Goal: Leave review/rating: Leave review/rating

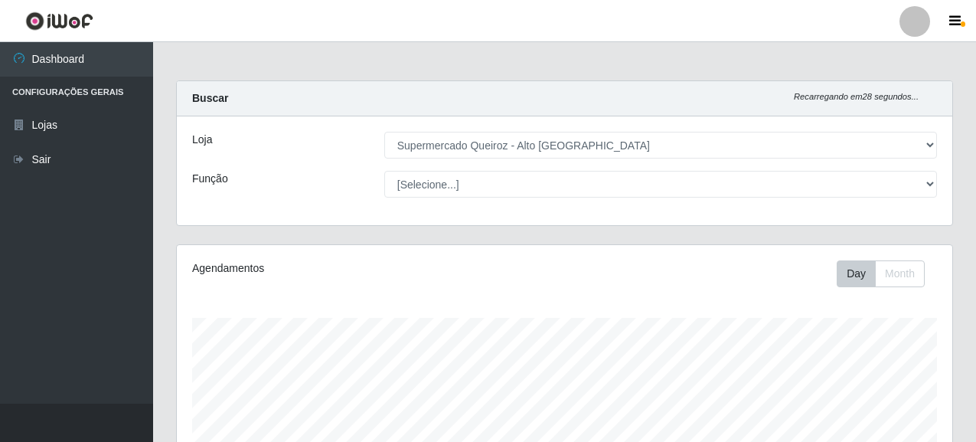
select select "496"
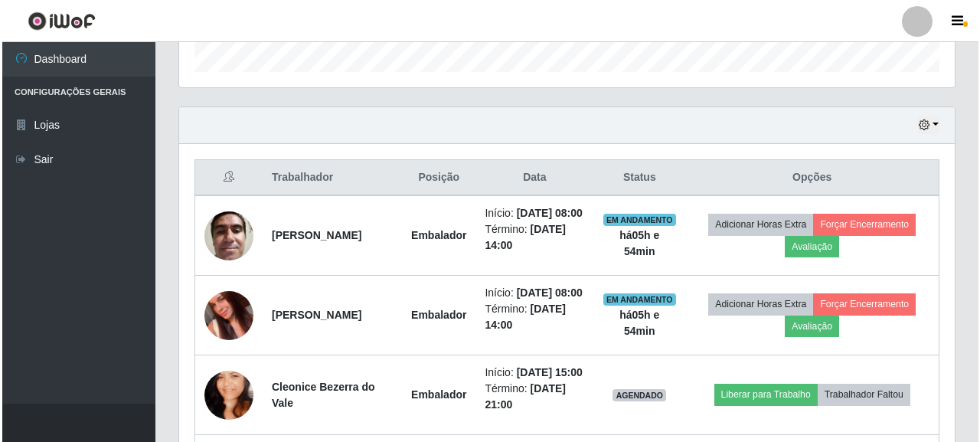
scroll to position [456, 0]
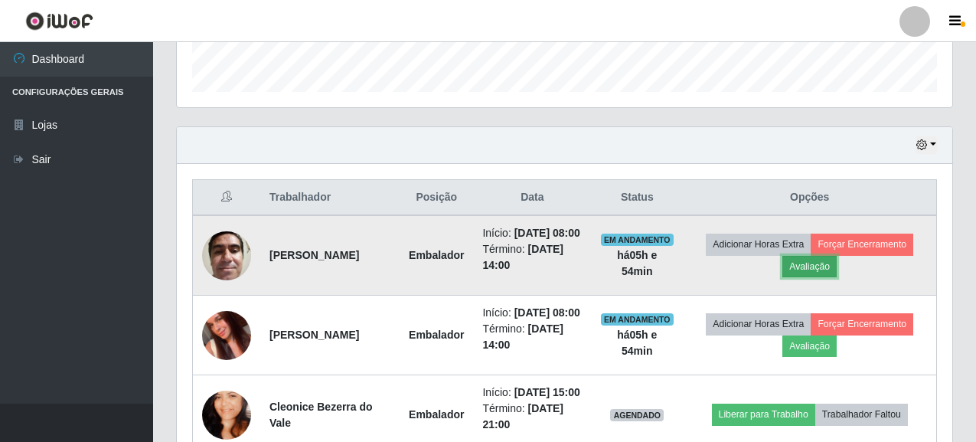
click at [818, 274] on button "Avaliação" at bounding box center [810, 266] width 54 height 21
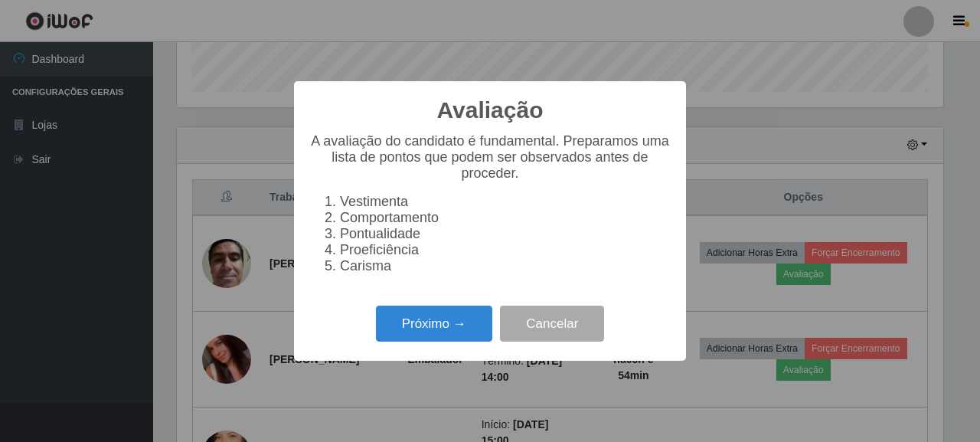
scroll to position [318, 767]
click at [450, 335] on button "Próximo →" at bounding box center [434, 324] width 116 height 36
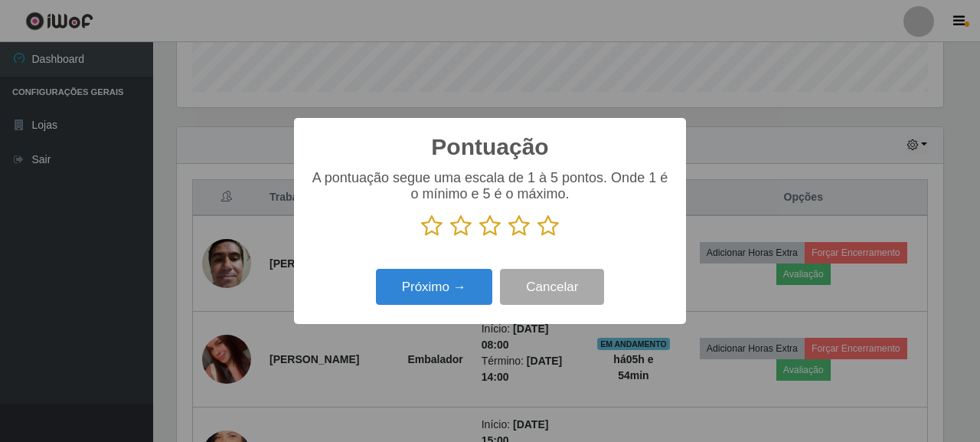
scroll to position [765524, 765076]
click at [553, 236] on icon at bounding box center [548, 225] width 21 height 23
click at [538, 237] on input "radio" at bounding box center [538, 237] width 0 height 0
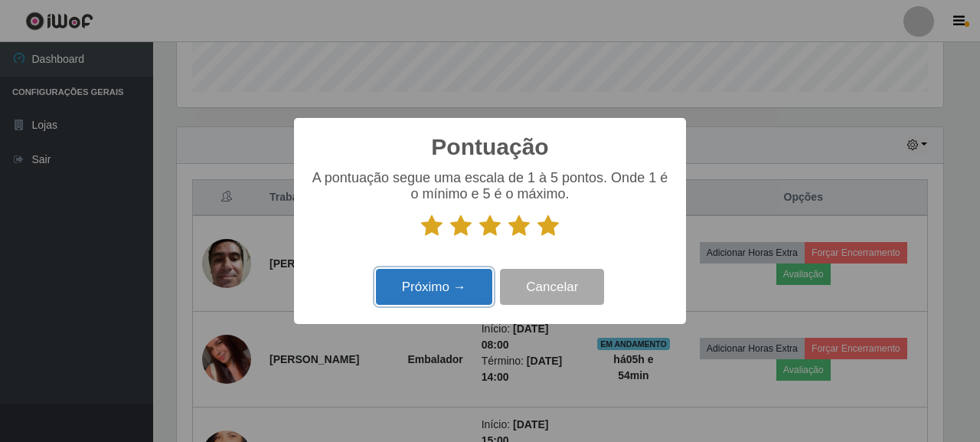
click at [443, 287] on button "Próximo →" at bounding box center [434, 287] width 116 height 36
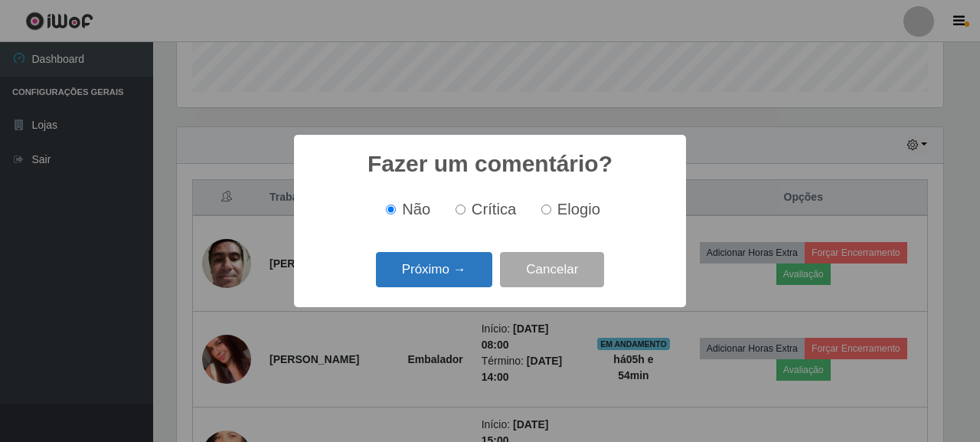
click at [446, 260] on button "Próximo →" at bounding box center [434, 270] width 116 height 36
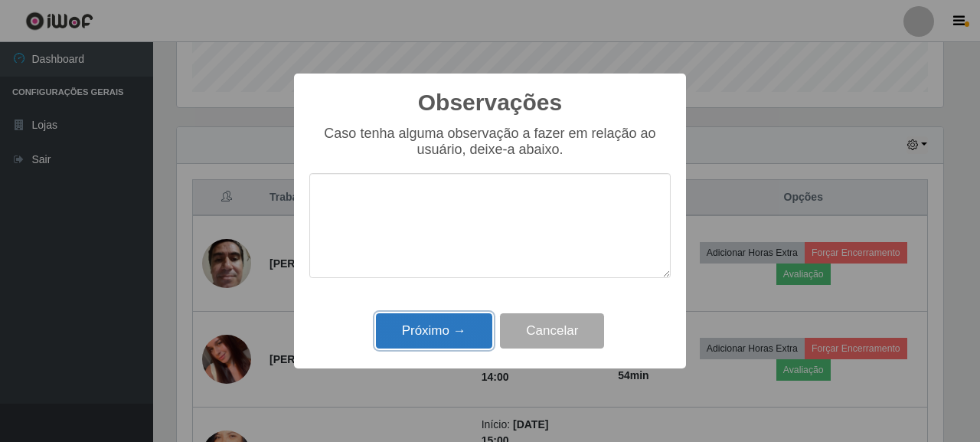
click at [447, 320] on button "Próximo →" at bounding box center [434, 331] width 116 height 36
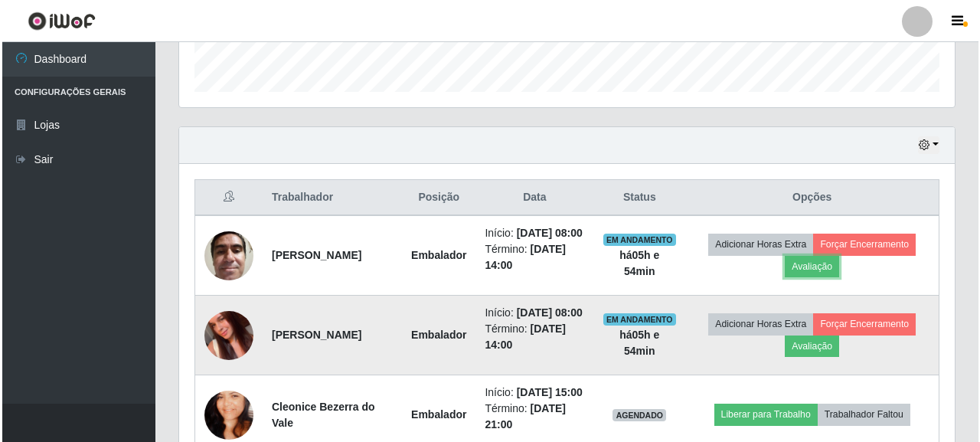
scroll to position [318, 776]
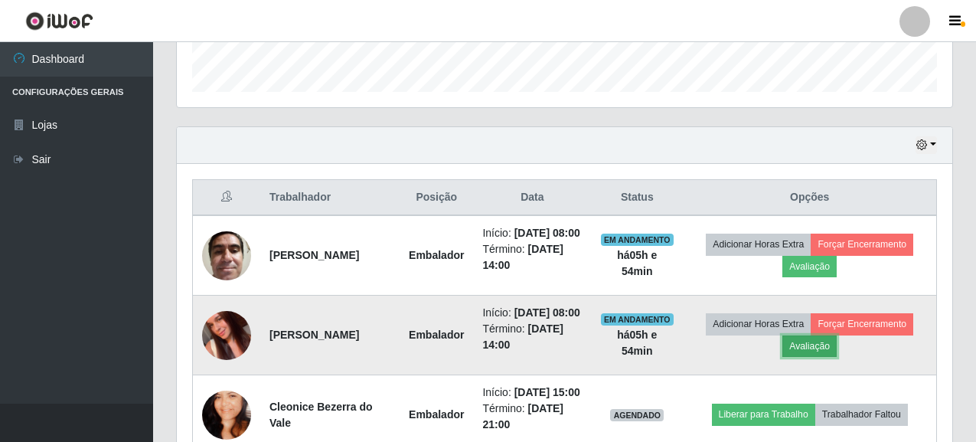
click at [827, 357] on button "Avaliação" at bounding box center [810, 345] width 54 height 21
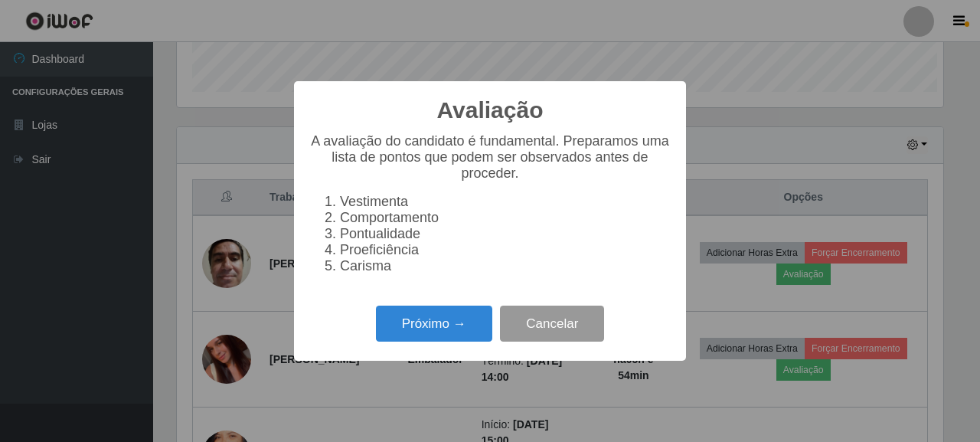
scroll to position [318, 767]
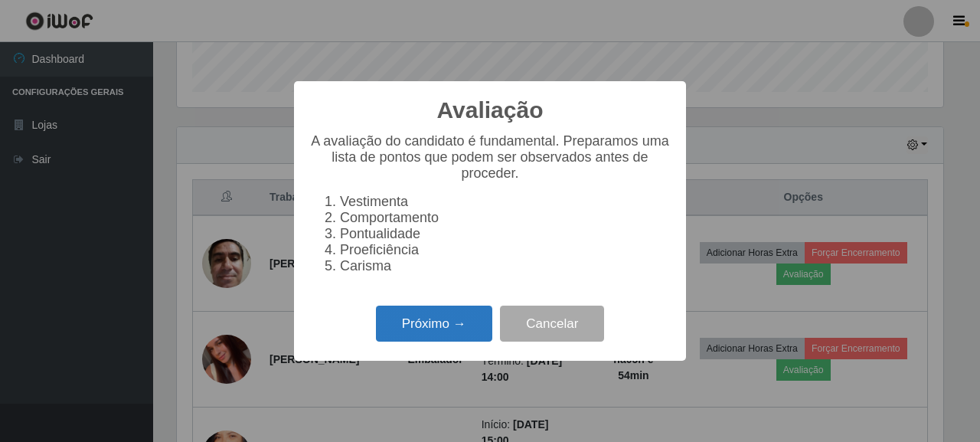
click at [431, 341] on button "Próximo →" at bounding box center [434, 324] width 116 height 36
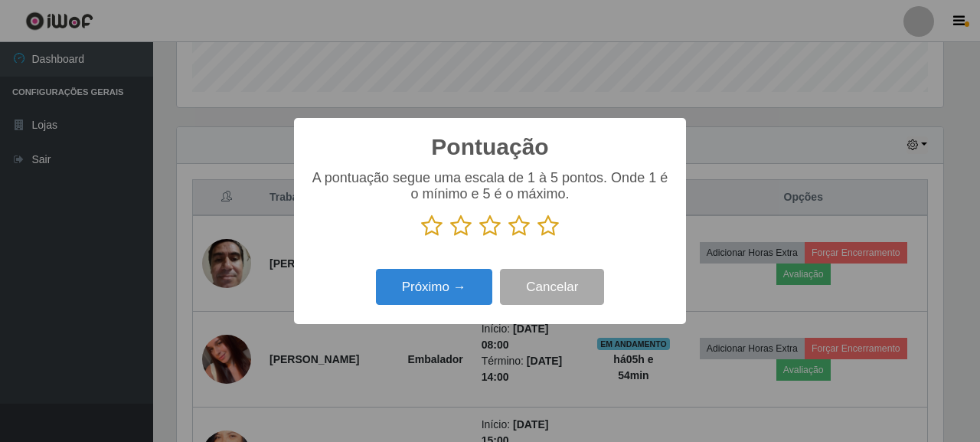
click at [538, 225] on icon at bounding box center [548, 225] width 21 height 23
click at [538, 237] on input "radio" at bounding box center [538, 237] width 0 height 0
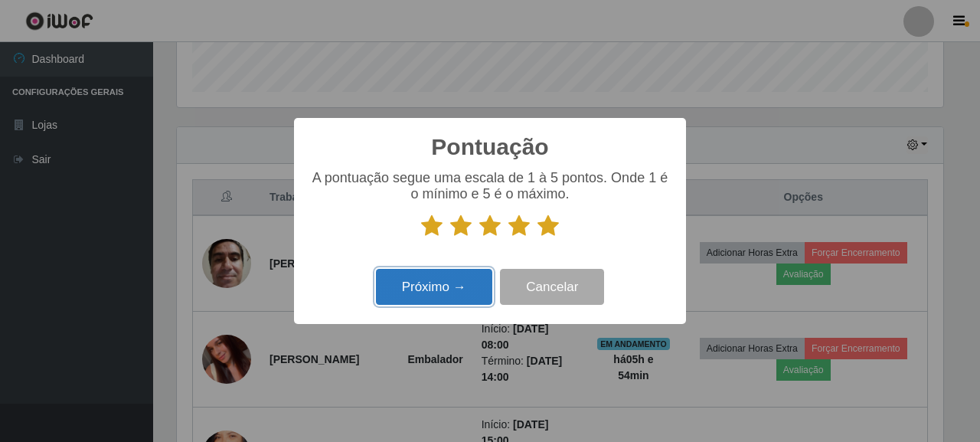
click at [453, 280] on button "Próximo →" at bounding box center [434, 287] width 116 height 36
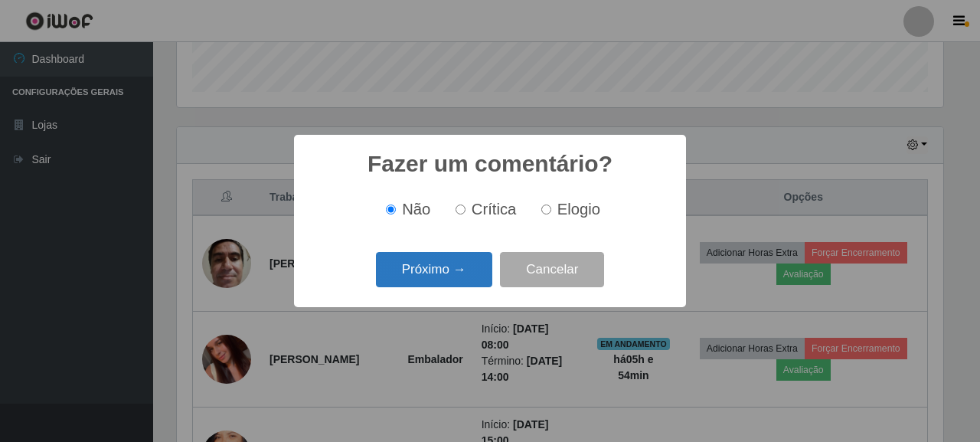
click at [419, 263] on button "Próximo →" at bounding box center [434, 270] width 116 height 36
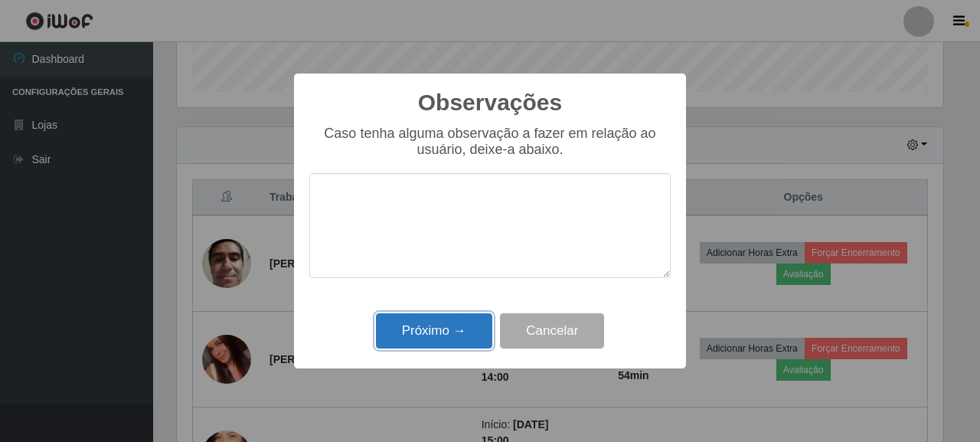
click at [430, 325] on button "Próximo →" at bounding box center [434, 331] width 116 height 36
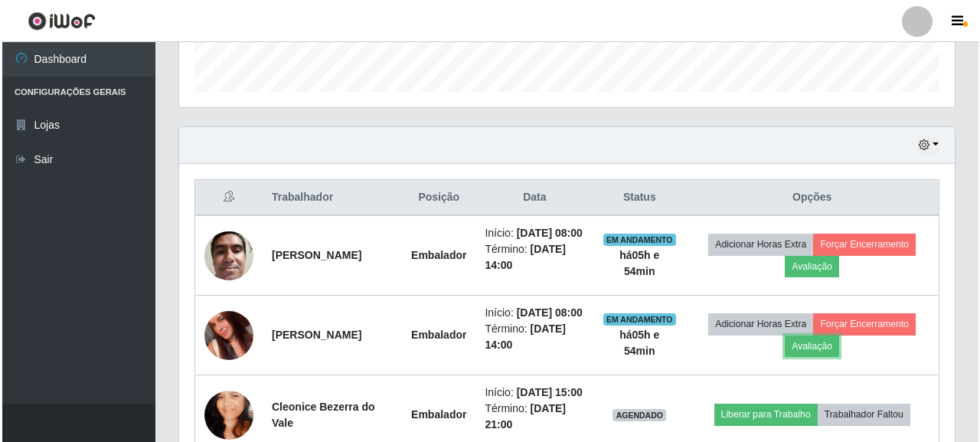
scroll to position [318, 776]
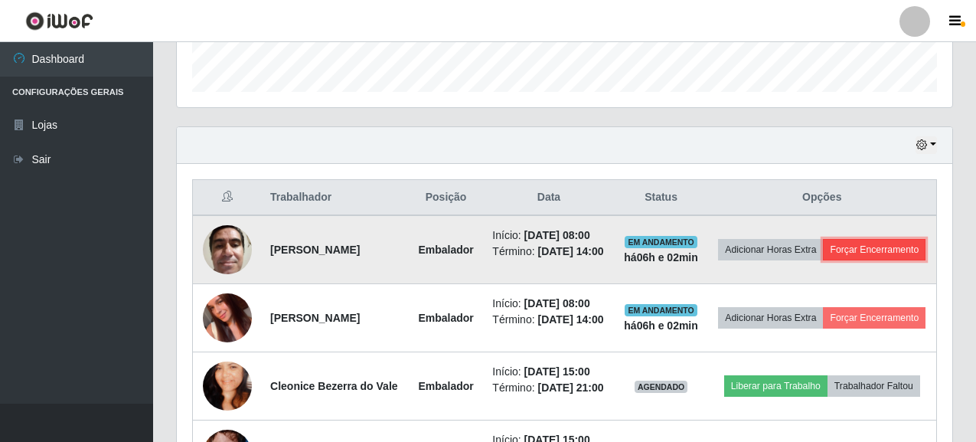
click at [845, 260] on button "Forçar Encerramento" at bounding box center [874, 249] width 103 height 21
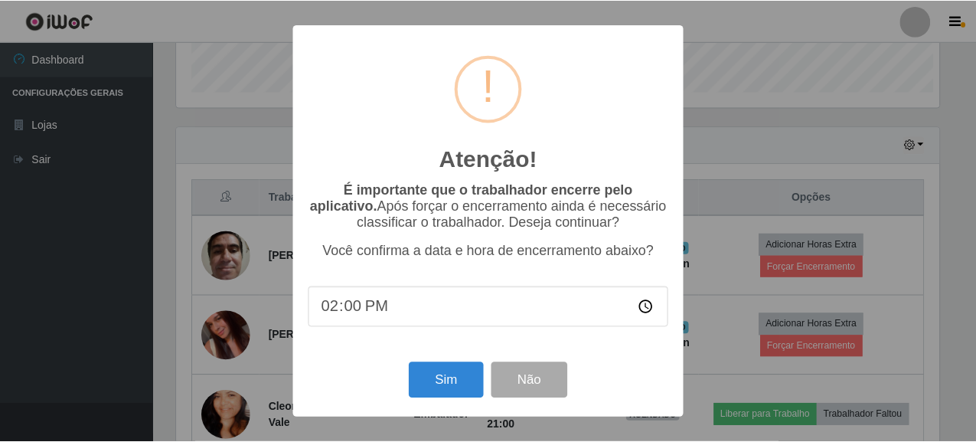
scroll to position [318, 767]
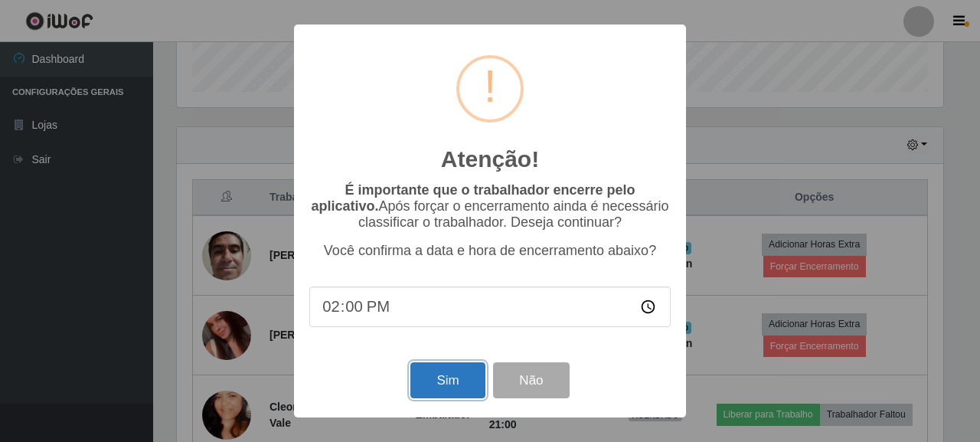
click at [430, 373] on button "Sim" at bounding box center [447, 380] width 74 height 36
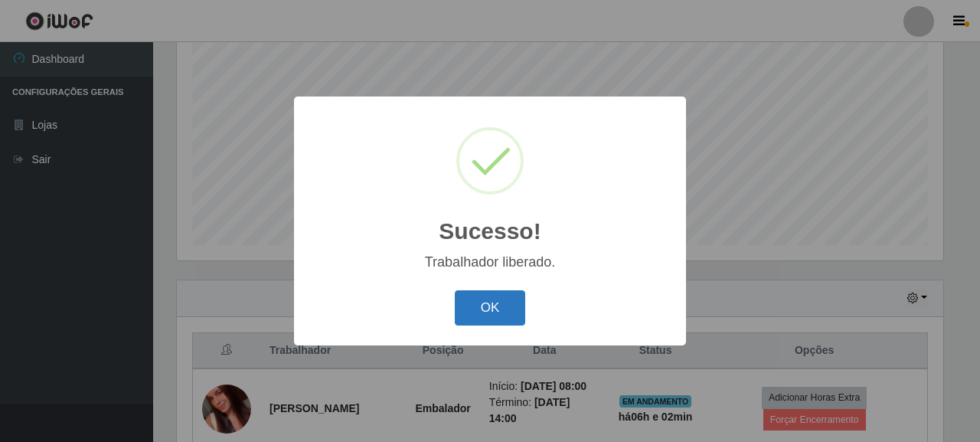
click at [463, 299] on button "OK" at bounding box center [490, 308] width 71 height 36
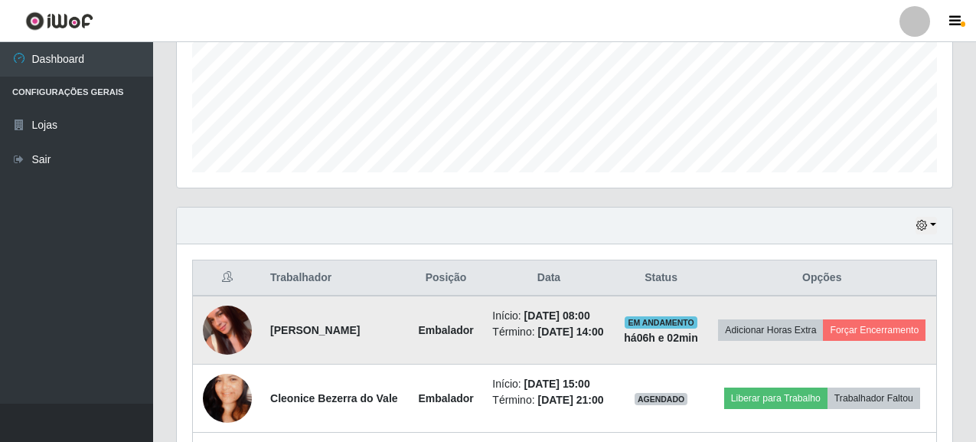
scroll to position [379, 0]
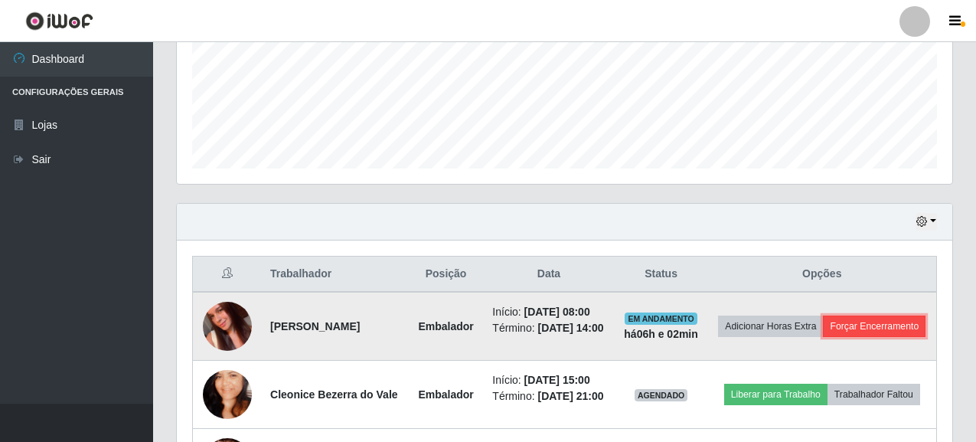
click at [834, 337] on button "Forçar Encerramento" at bounding box center [874, 326] width 103 height 21
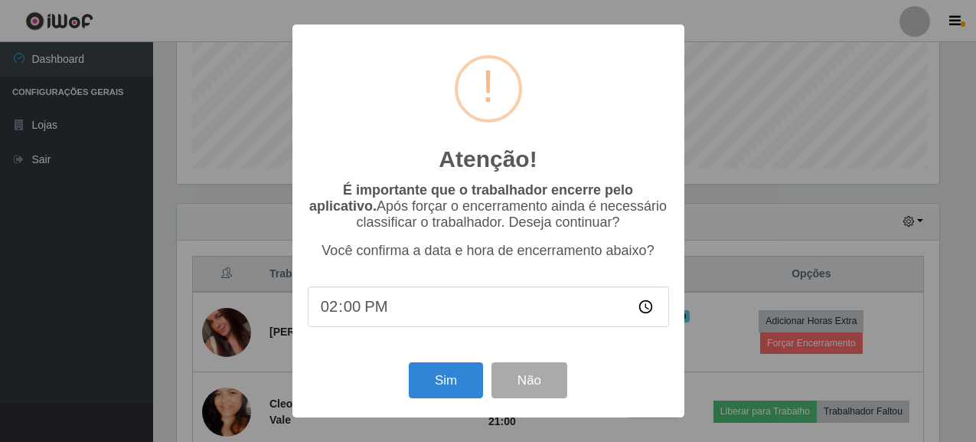
scroll to position [318, 767]
click at [462, 374] on button "Sim" at bounding box center [447, 380] width 74 height 36
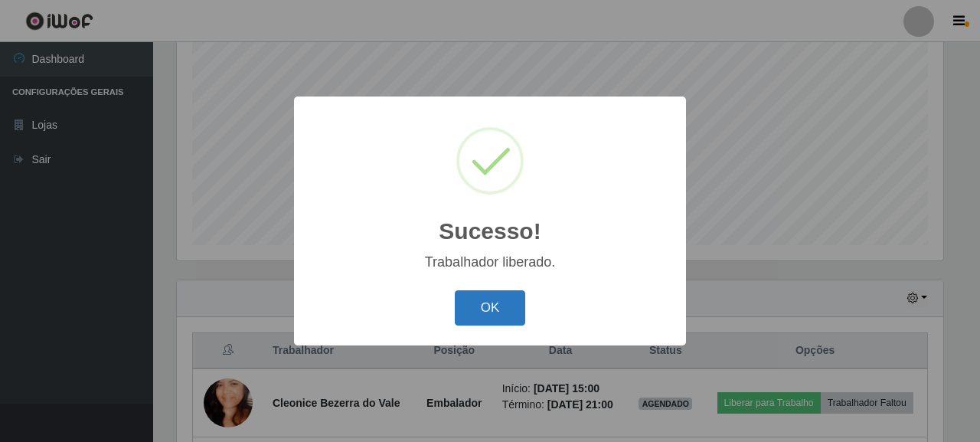
click at [501, 308] on button "OK" at bounding box center [490, 308] width 71 height 36
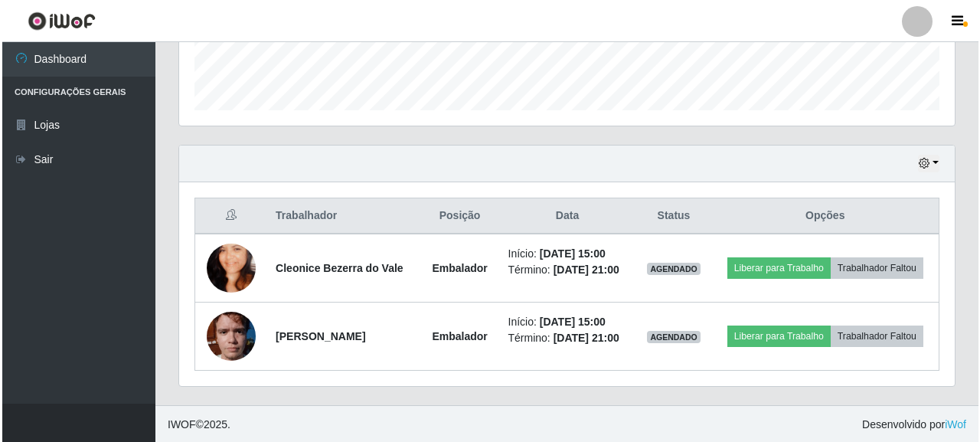
scroll to position [439, 0]
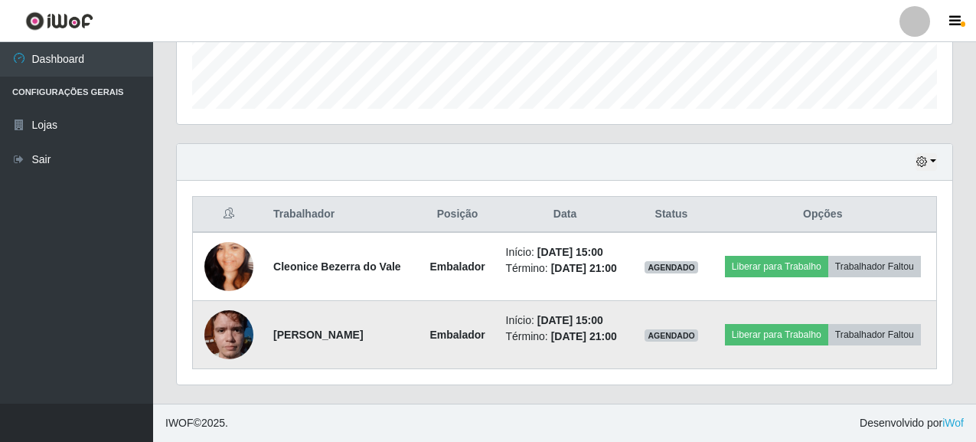
click at [216, 333] on img at bounding box center [228, 334] width 49 height 65
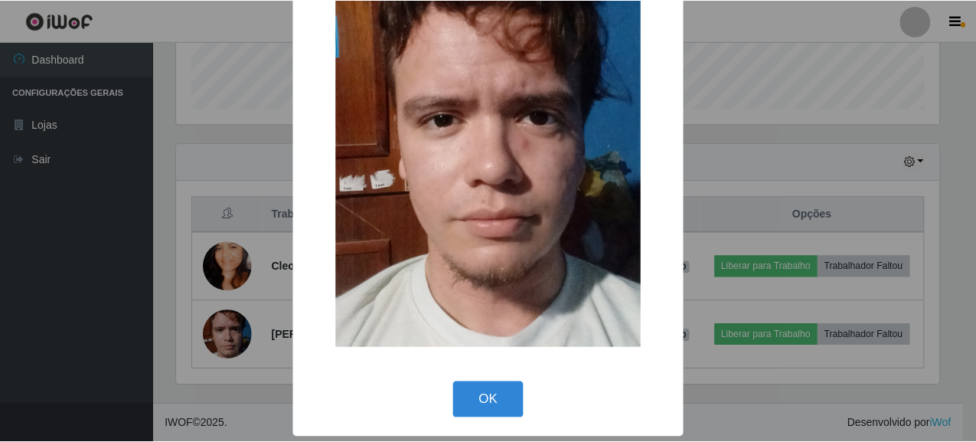
scroll to position [100, 0]
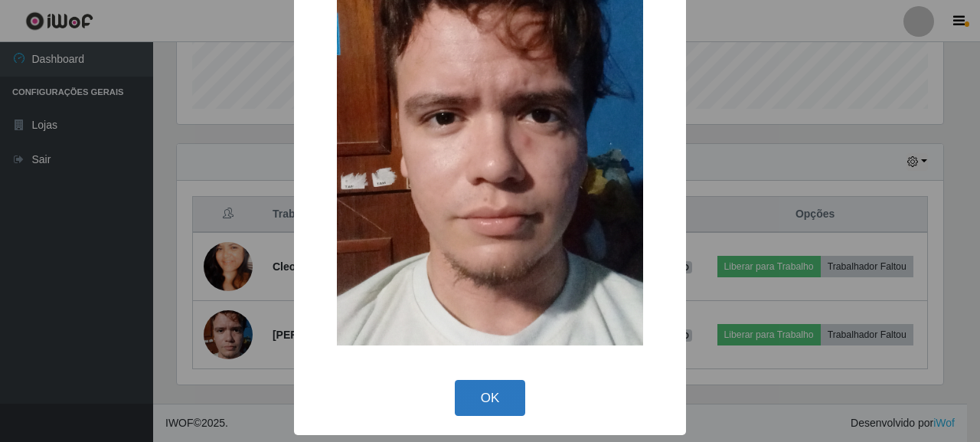
click at [455, 390] on button "OK" at bounding box center [490, 398] width 71 height 36
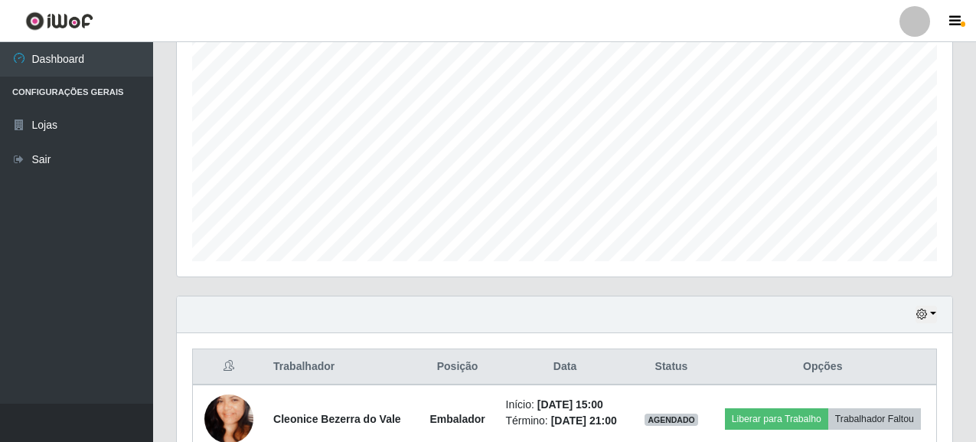
scroll to position [286, 0]
